Goal: Task Accomplishment & Management: Use online tool/utility

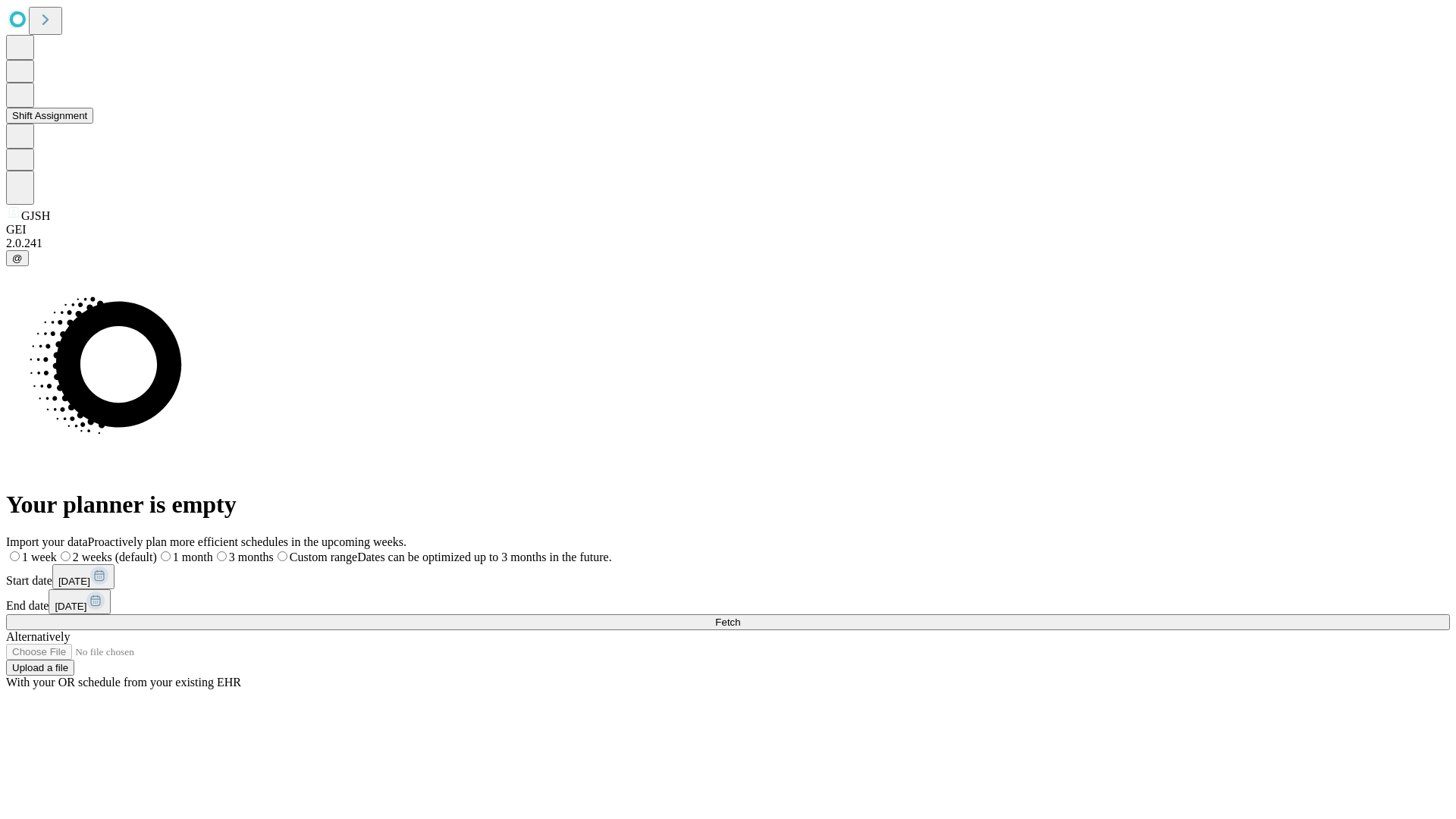
click at [94, 123] on button "Shift Assignment" at bounding box center [50, 115] width 87 height 16
